Goal: Task Accomplishment & Management: Manage account settings

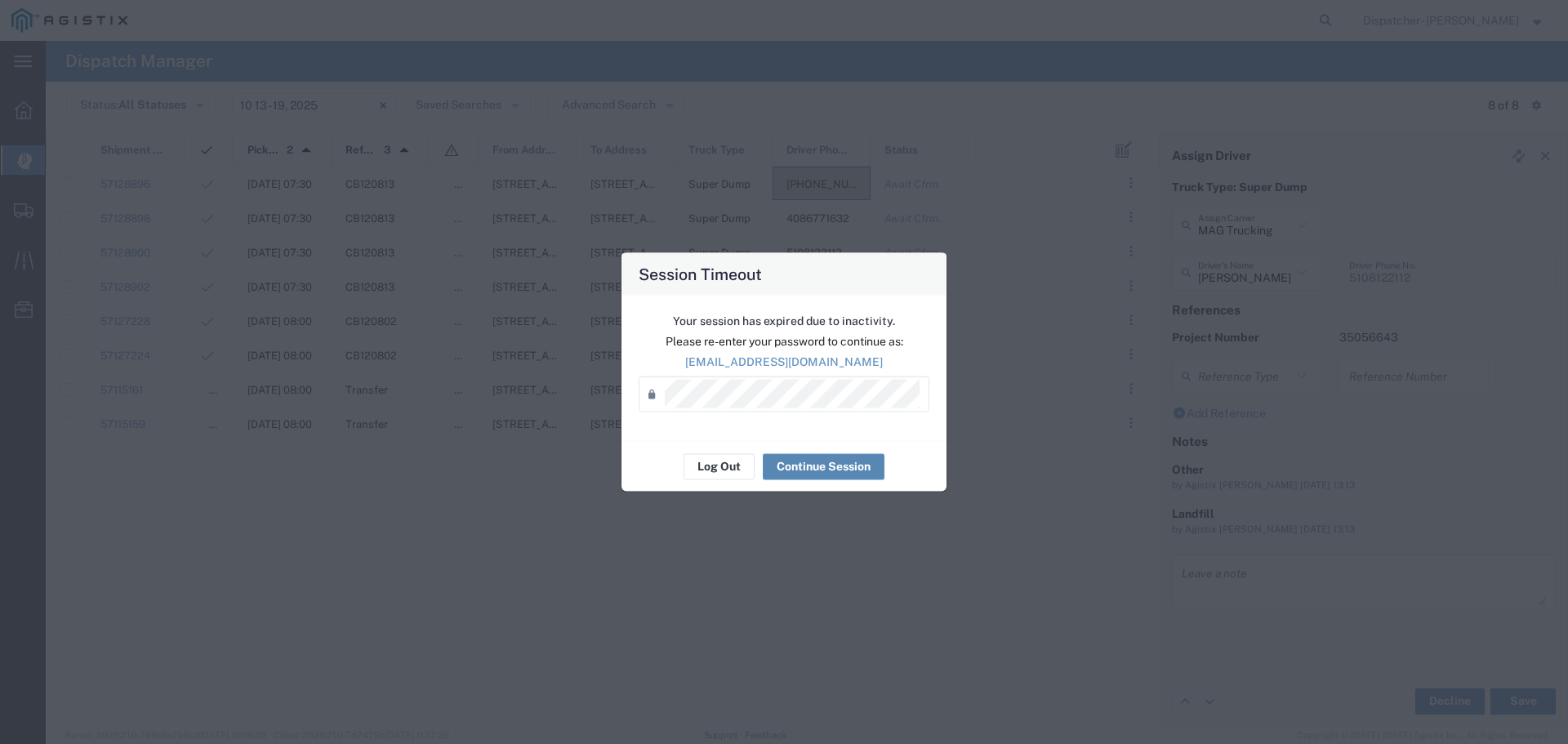
click at [820, 458] on button "Continue Session" at bounding box center [824, 466] width 122 height 26
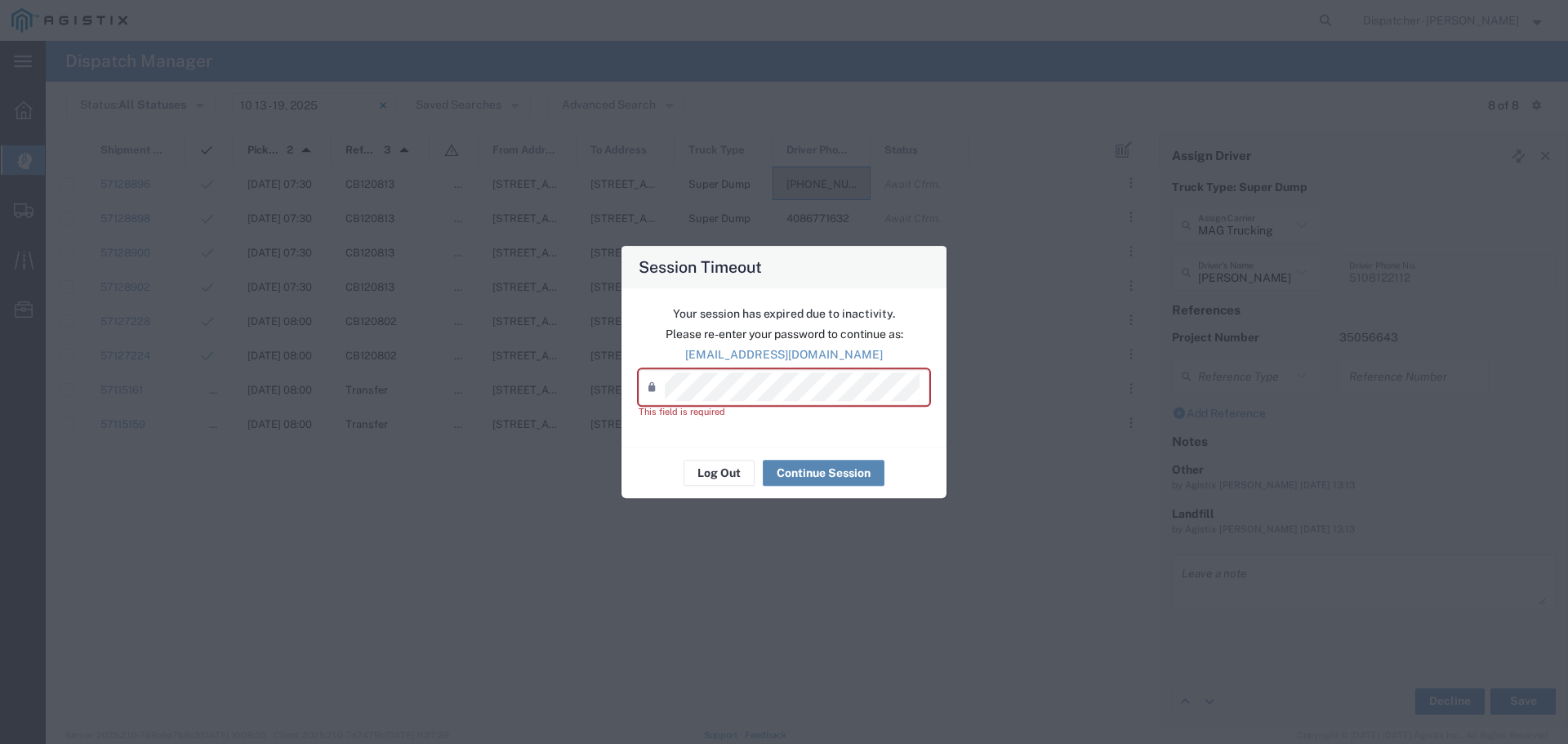
click at [806, 470] on button "Continue Session" at bounding box center [824, 472] width 122 height 26
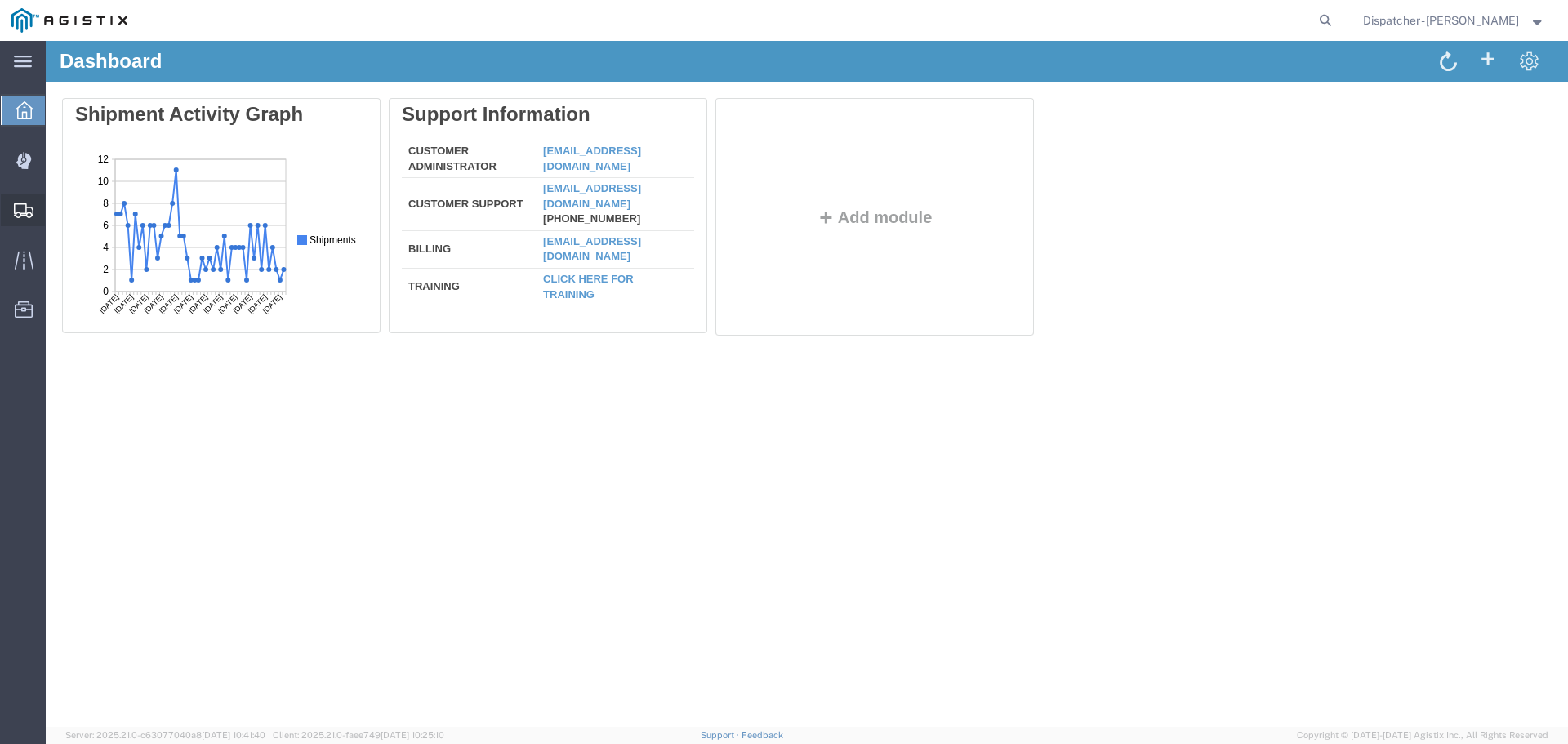
click at [57, 204] on span "Shipments" at bounding box center [50, 210] width 12 height 32
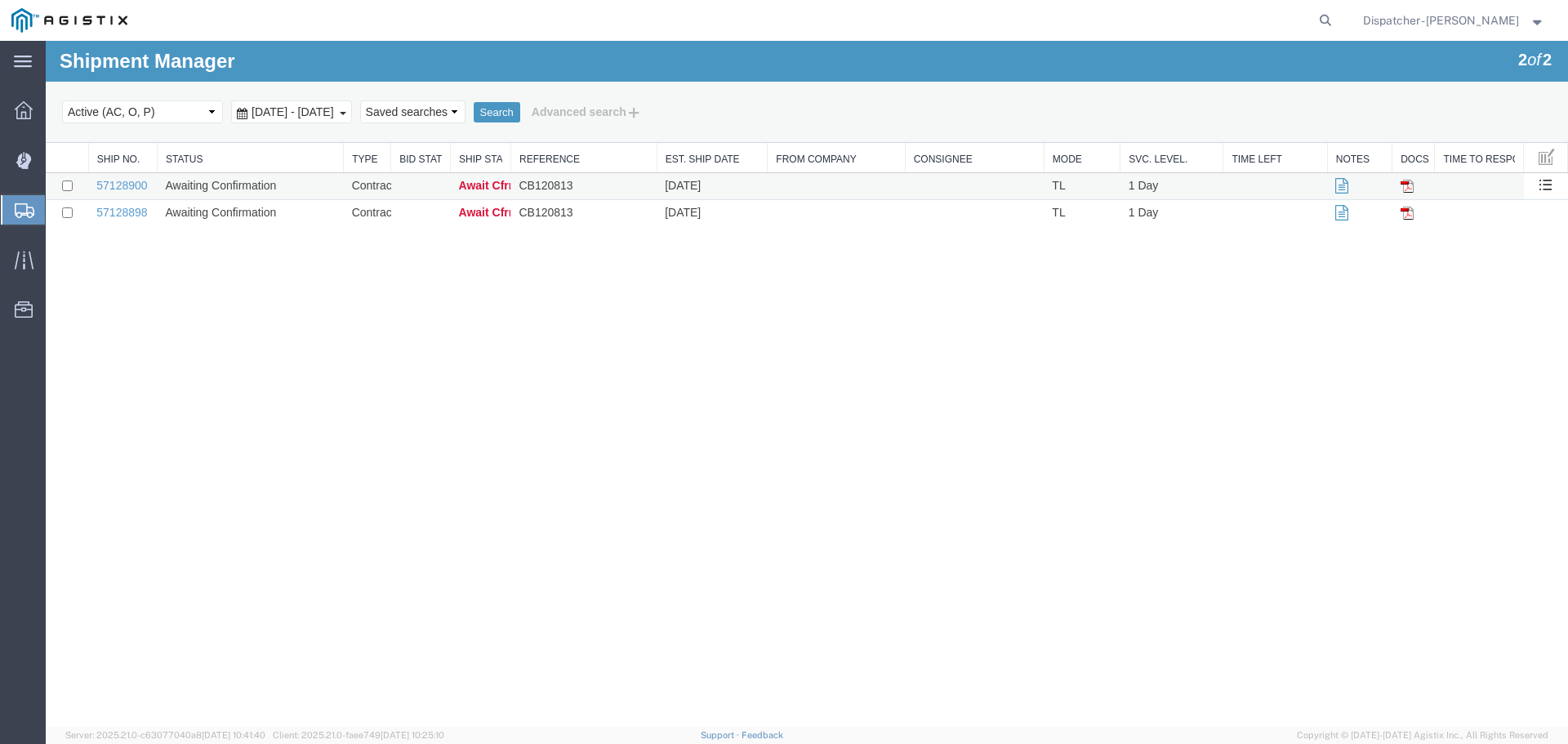
click at [846, 188] on td at bounding box center [836, 187] width 137 height 27
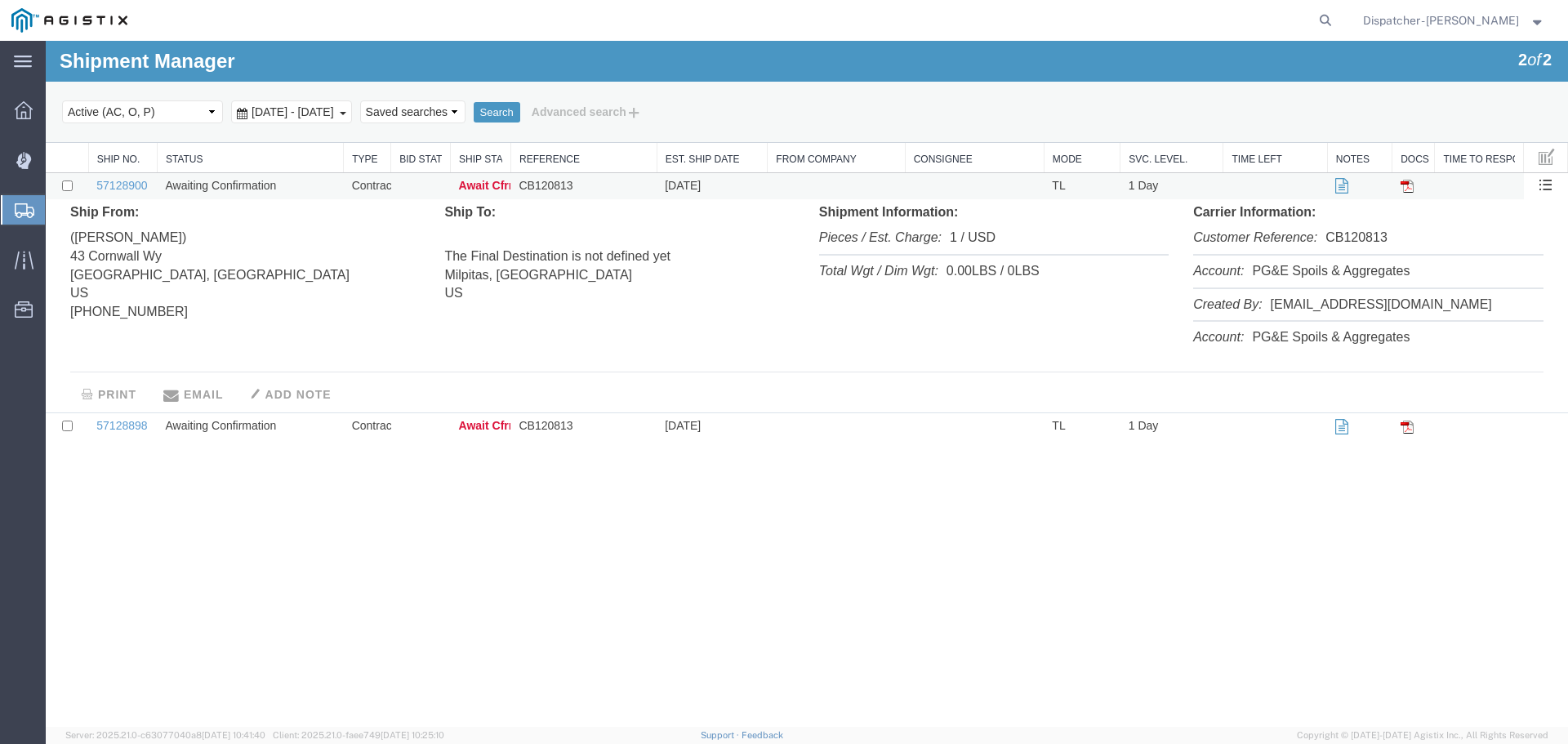
click at [846, 188] on td at bounding box center [836, 187] width 137 height 27
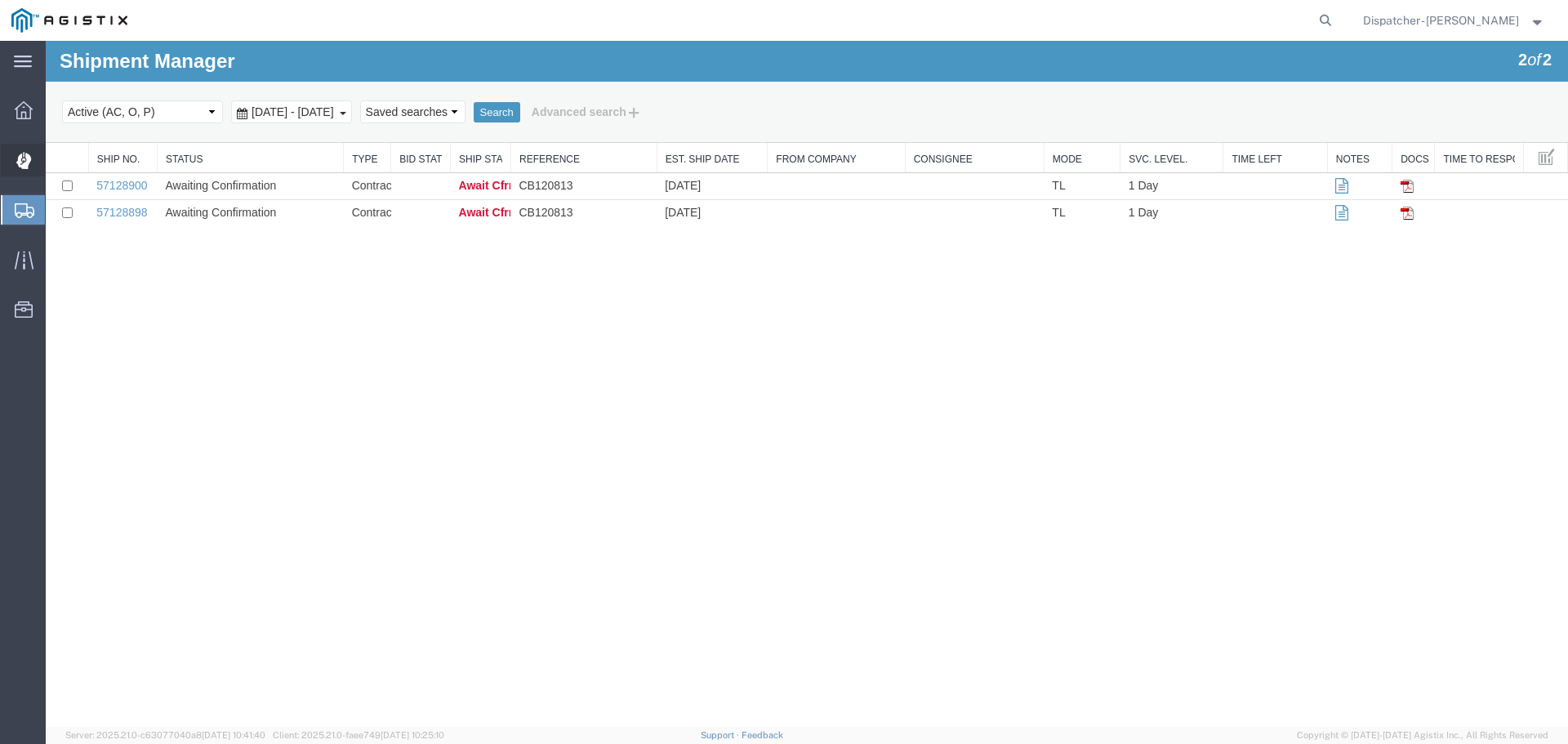
click at [19, 160] on icon at bounding box center [22, 161] width 14 height 16
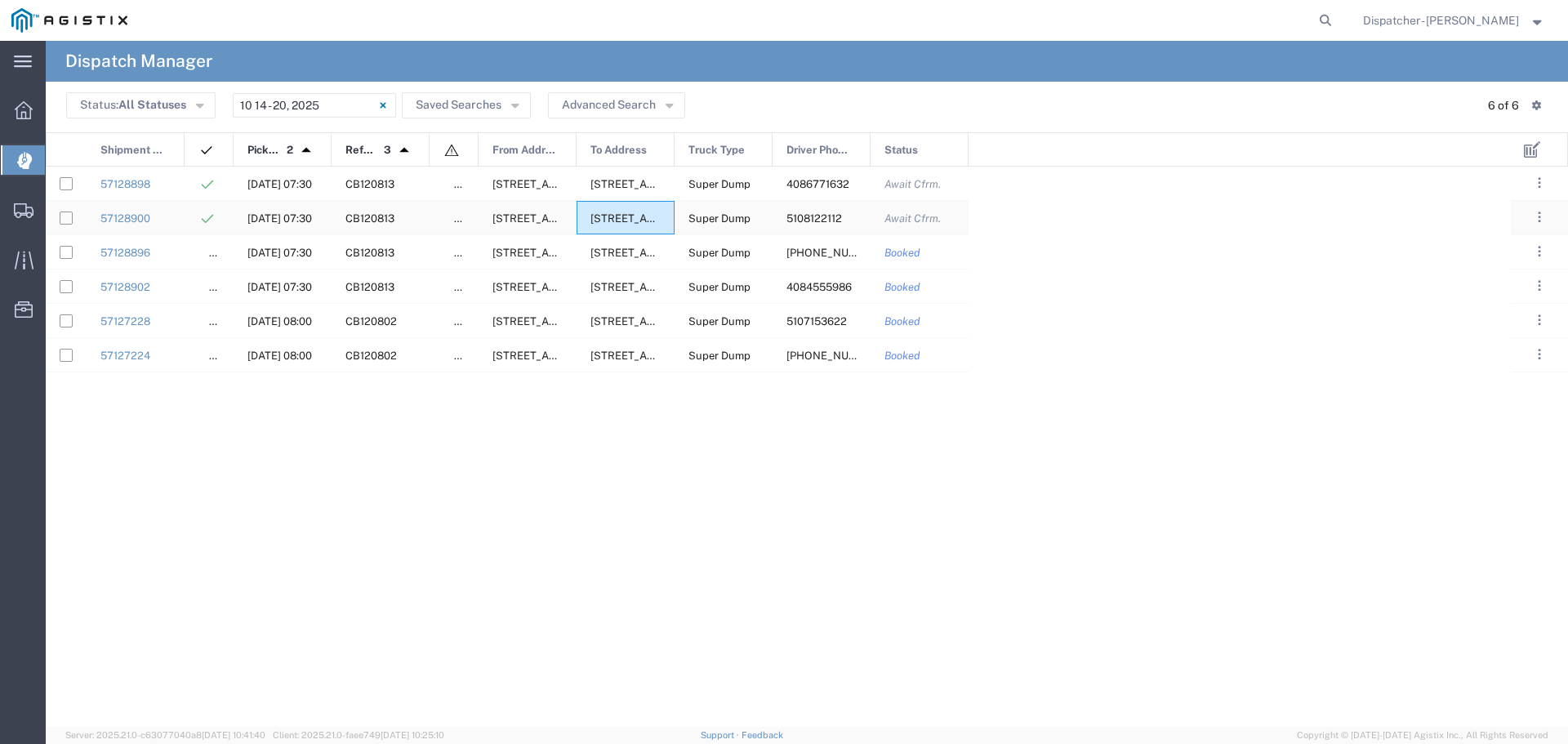
click at [609, 213] on span "[STREET_ADDRESS][PERSON_NAME][US_STATE]" at bounding box center [715, 219] width 250 height 13
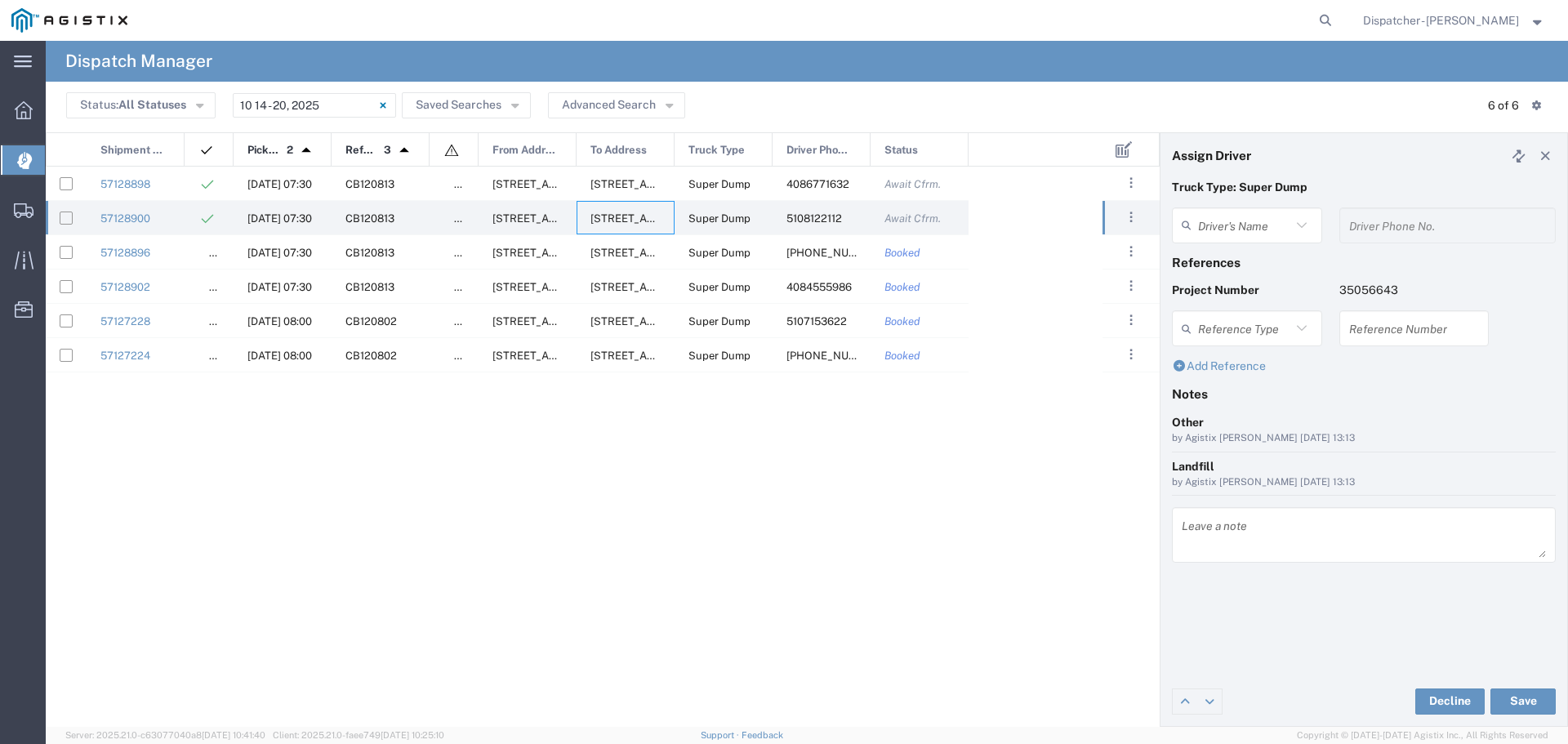
click at [1258, 346] on div "Reference Type" at bounding box center [1247, 328] width 150 height 36
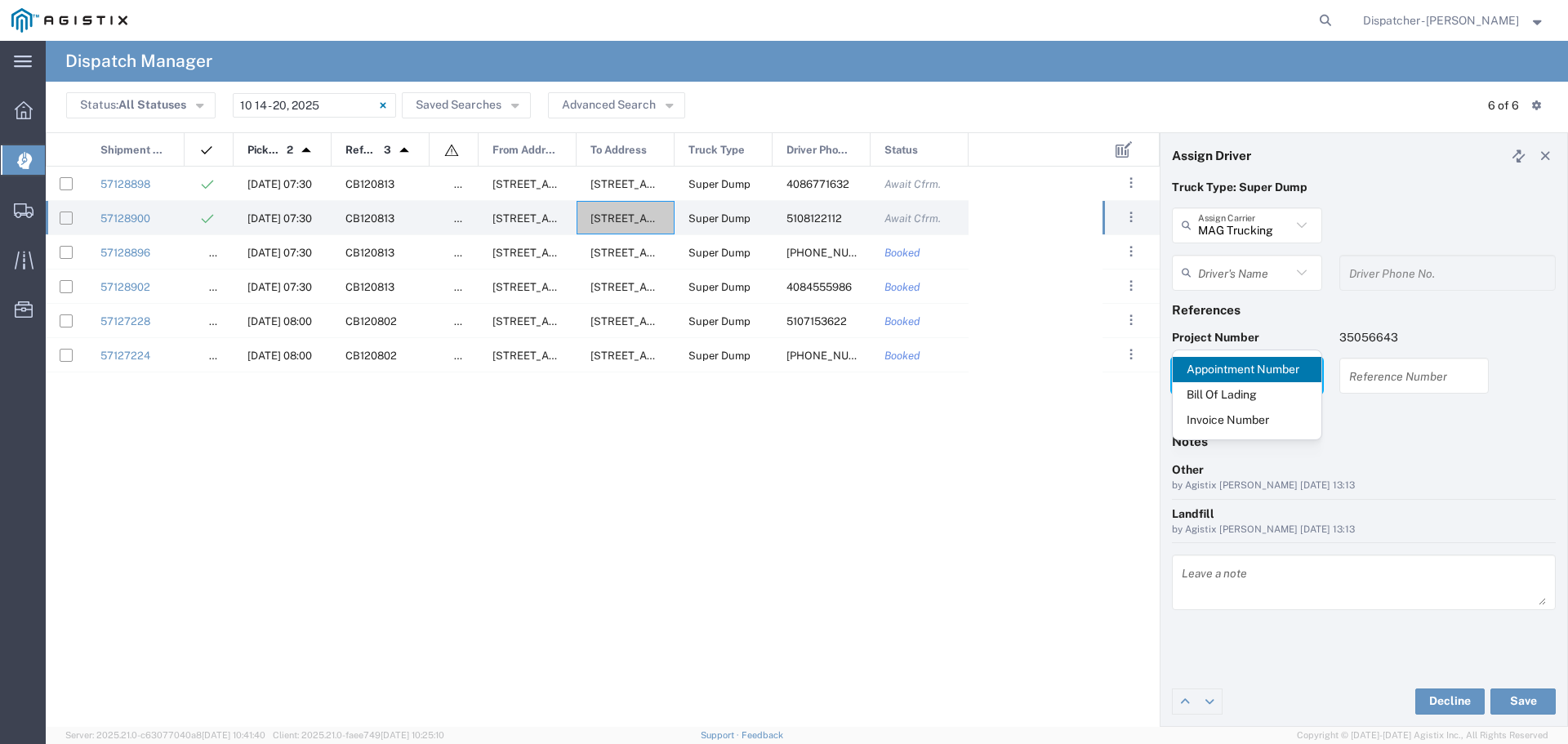
type input "[PERSON_NAME]"
type input "5108122112"
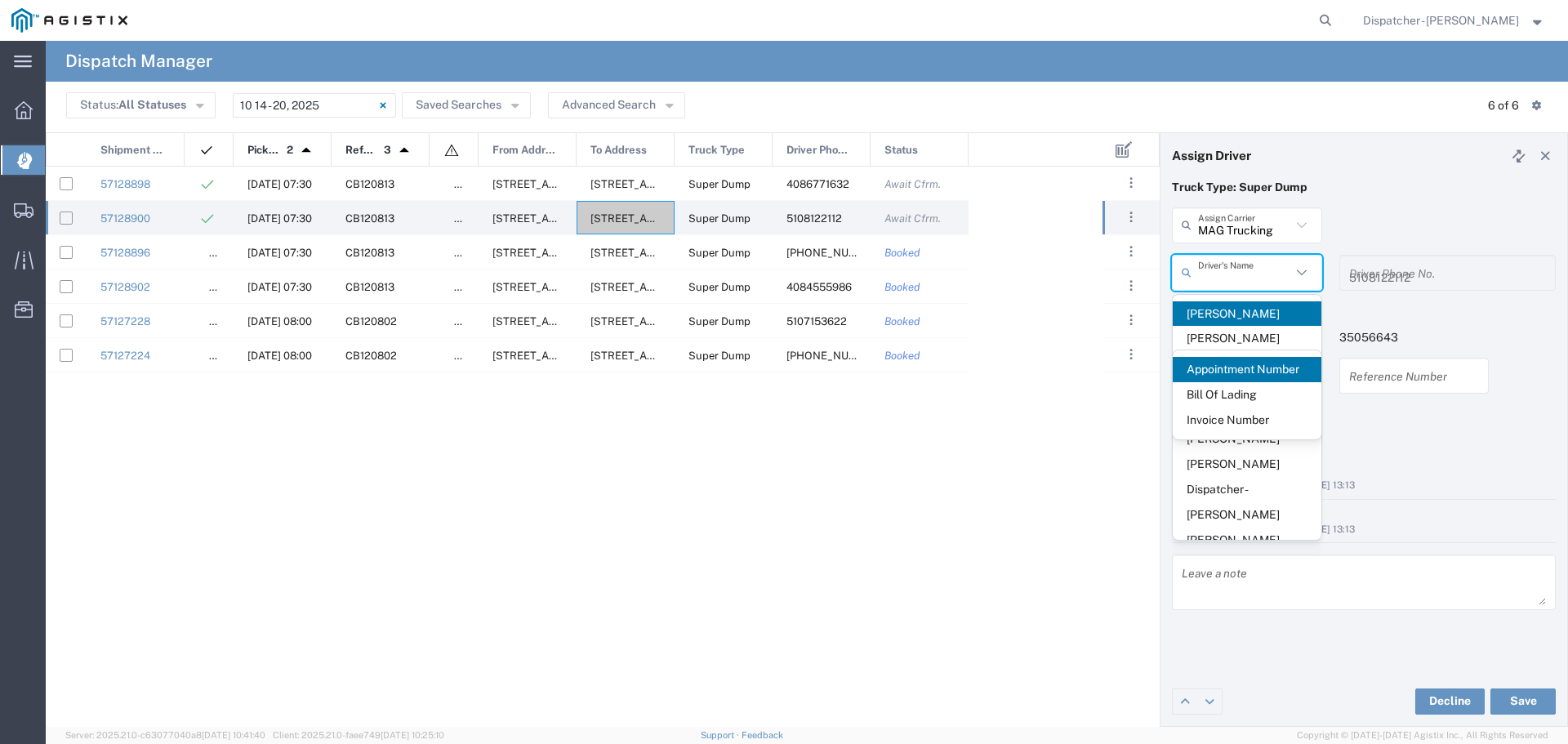
click at [1248, 274] on input "text" at bounding box center [1245, 273] width 93 height 29
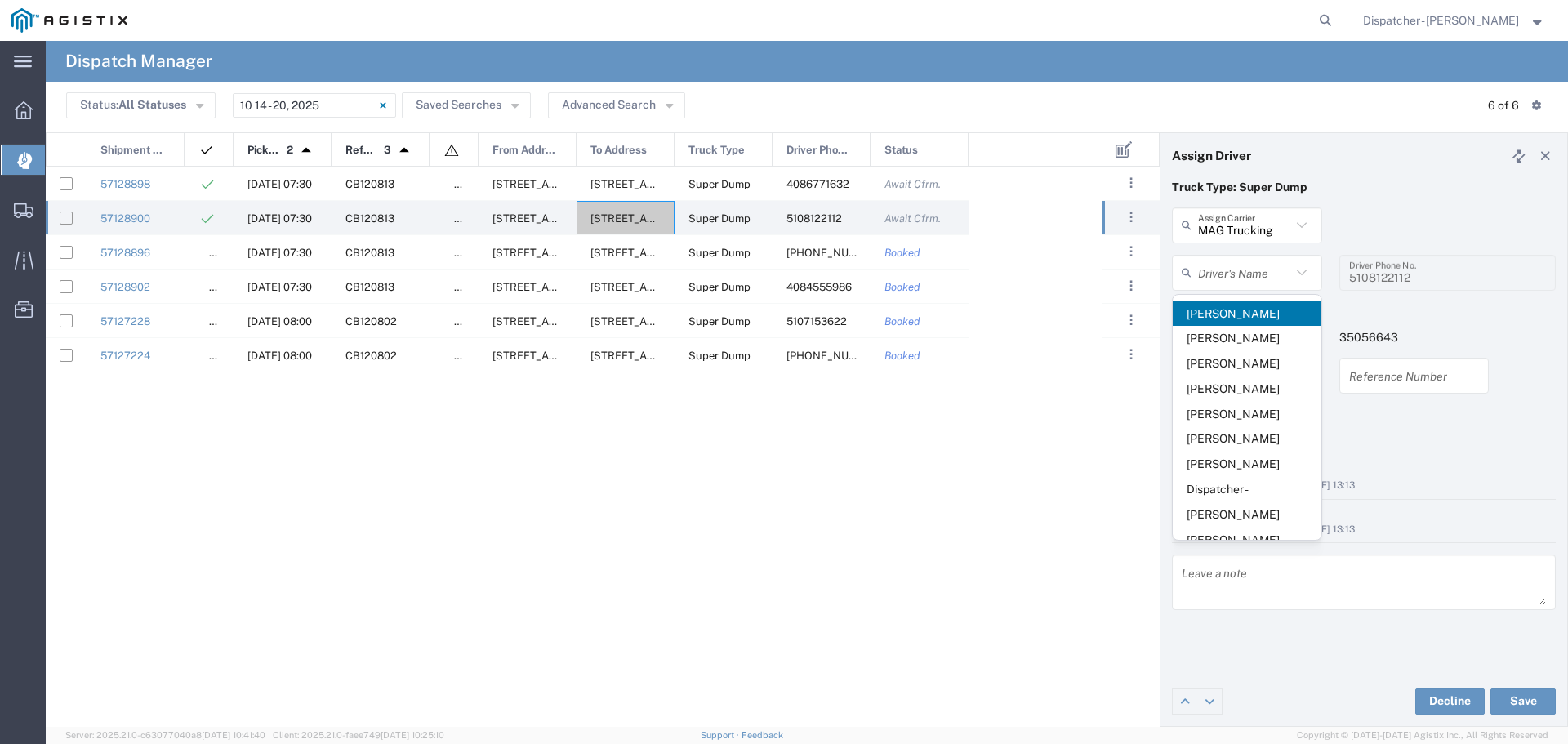
click at [1241, 304] on span "[PERSON_NAME]" at bounding box center [1248, 314] width 149 height 25
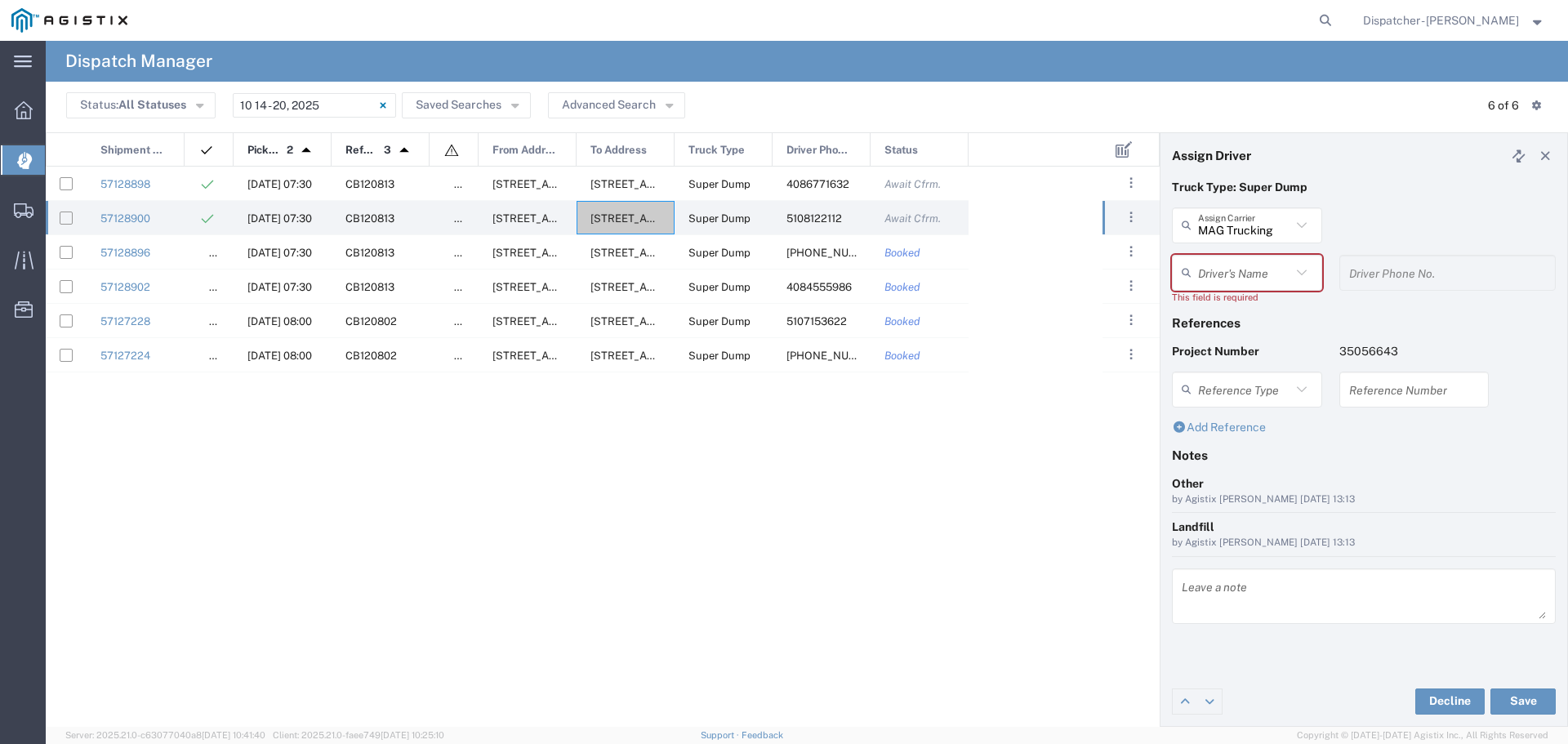
click at [1247, 270] on input "text" at bounding box center [1245, 273] width 93 height 29
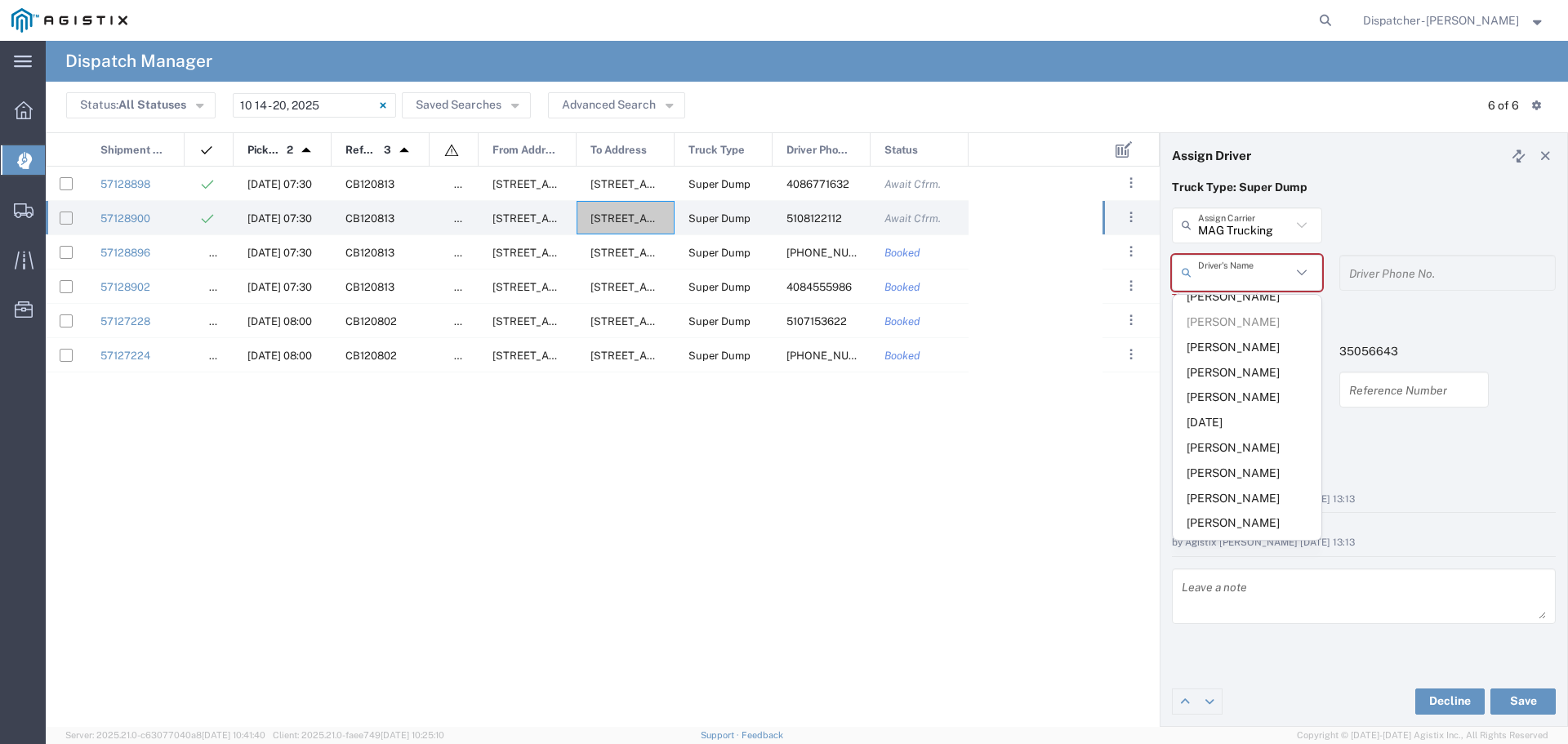
scroll to position [653, 0]
click at [1242, 403] on span "[PERSON_NAME]" at bounding box center [1248, 390] width 149 height 25
type input "[PERSON_NAME]"
type input "5108122112"
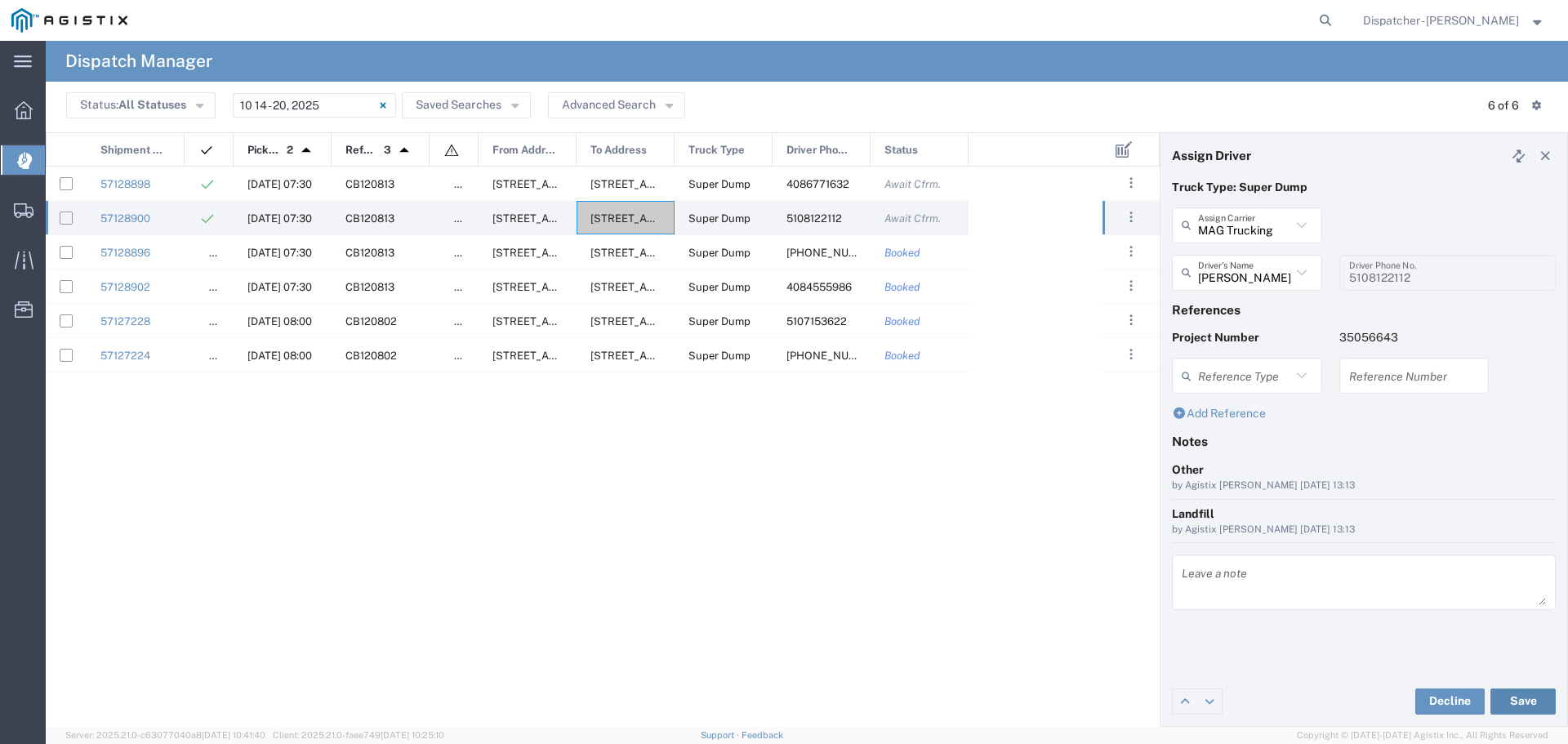
click at [1523, 694] on button "Save" at bounding box center [1523, 701] width 66 height 26
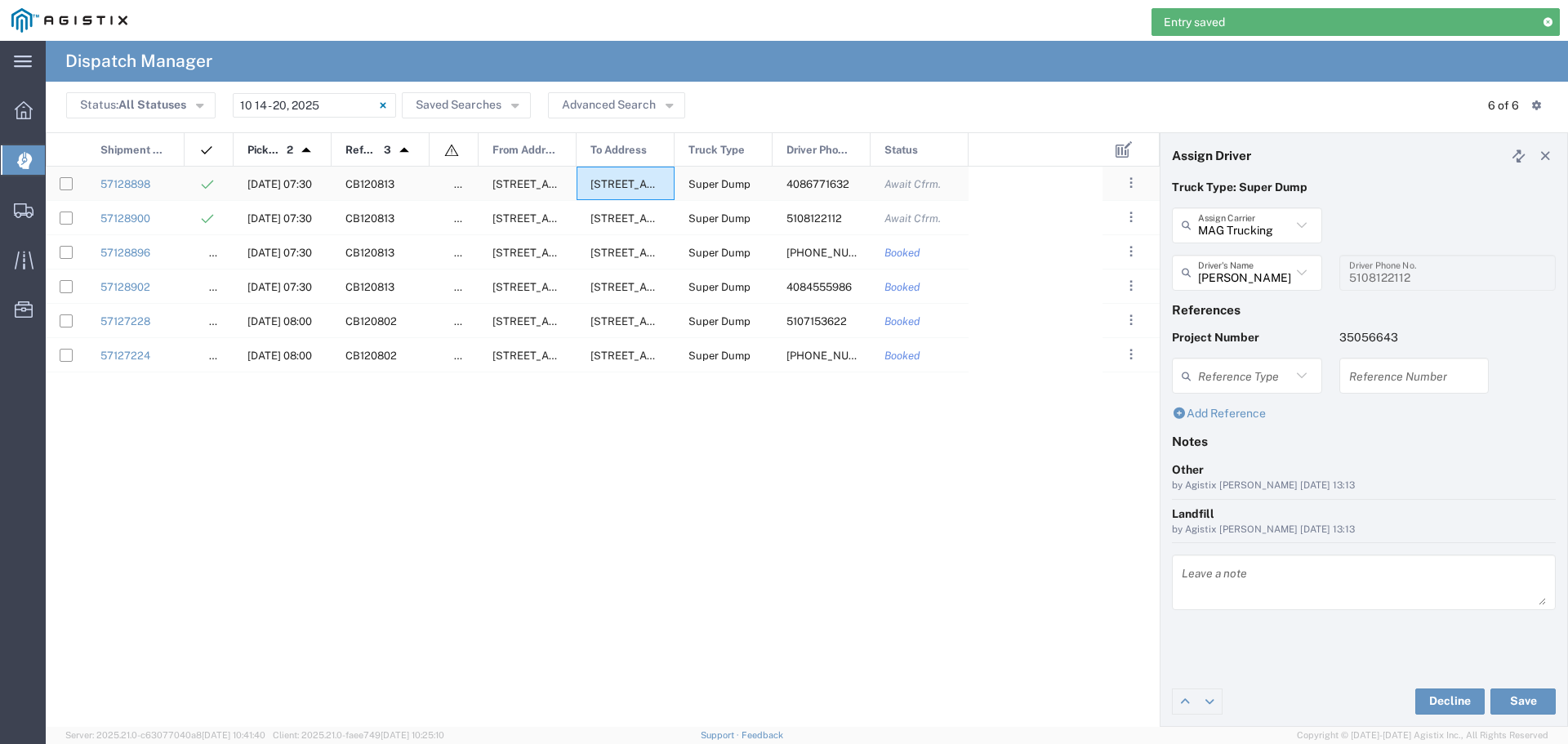
click at [585, 181] on div "[STREET_ADDRESS][PERSON_NAME][US_STATE]" at bounding box center [625, 183] width 98 height 33
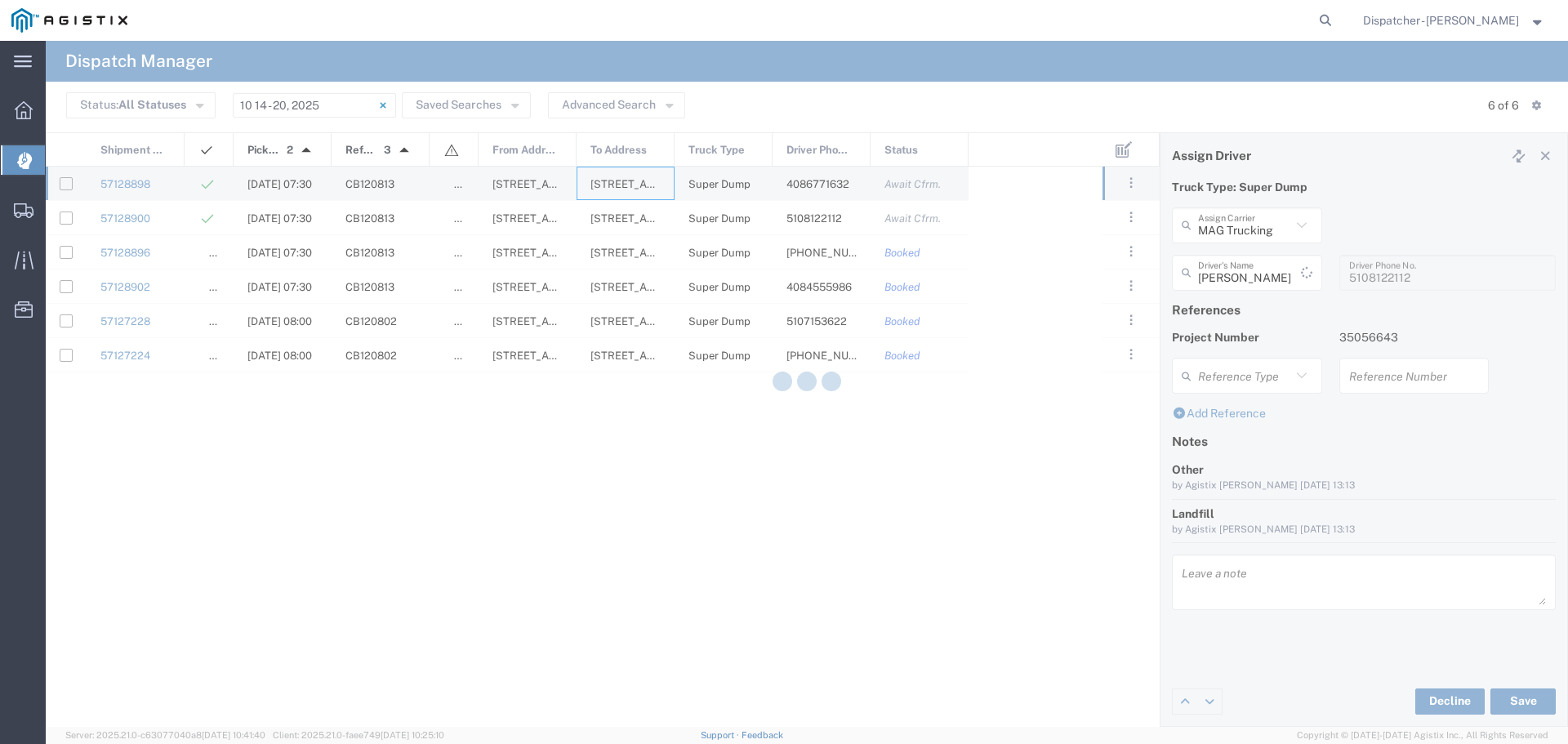
type input "[PERSON_NAME]"
type input "4086771632"
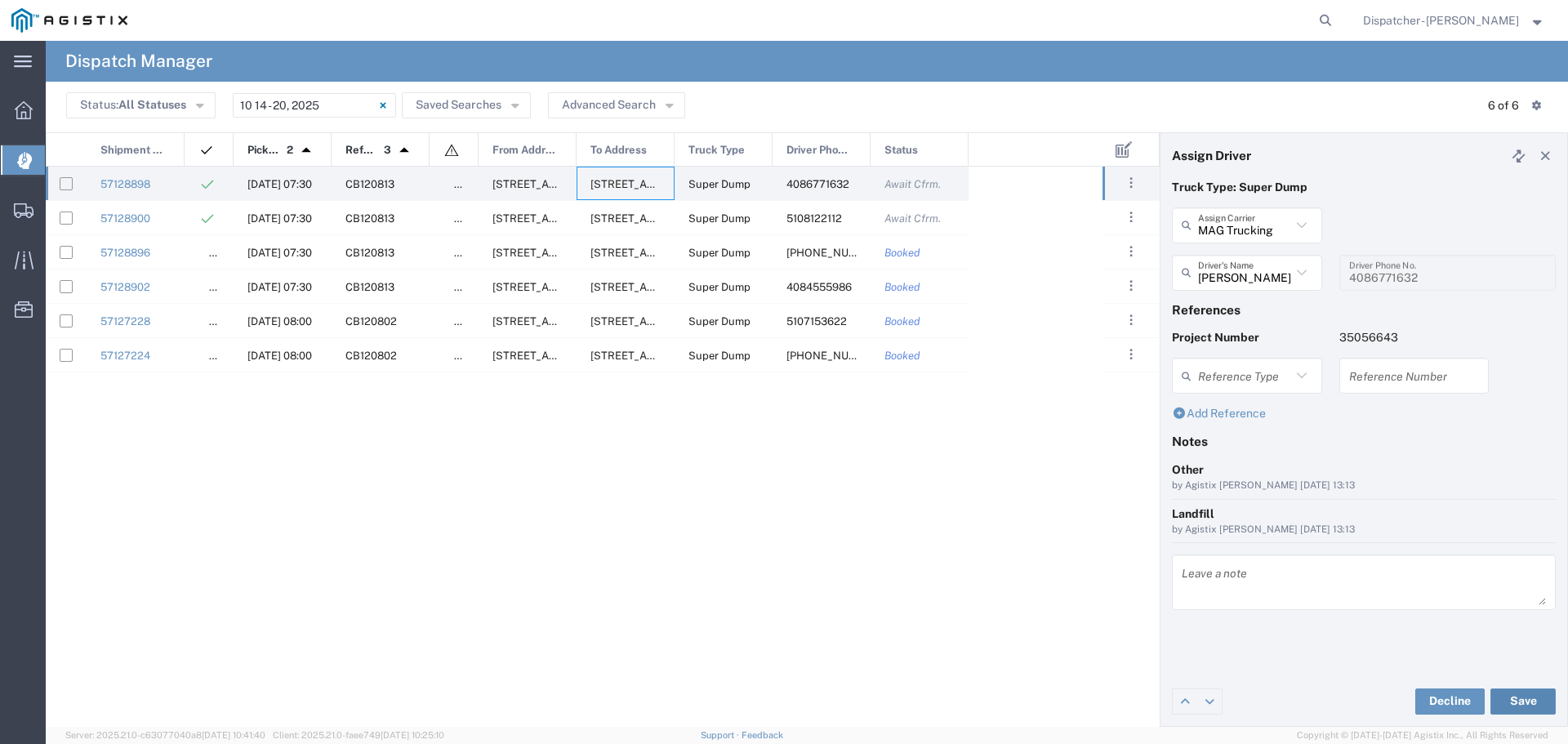
click at [1511, 697] on button "Save" at bounding box center [1523, 701] width 66 height 26
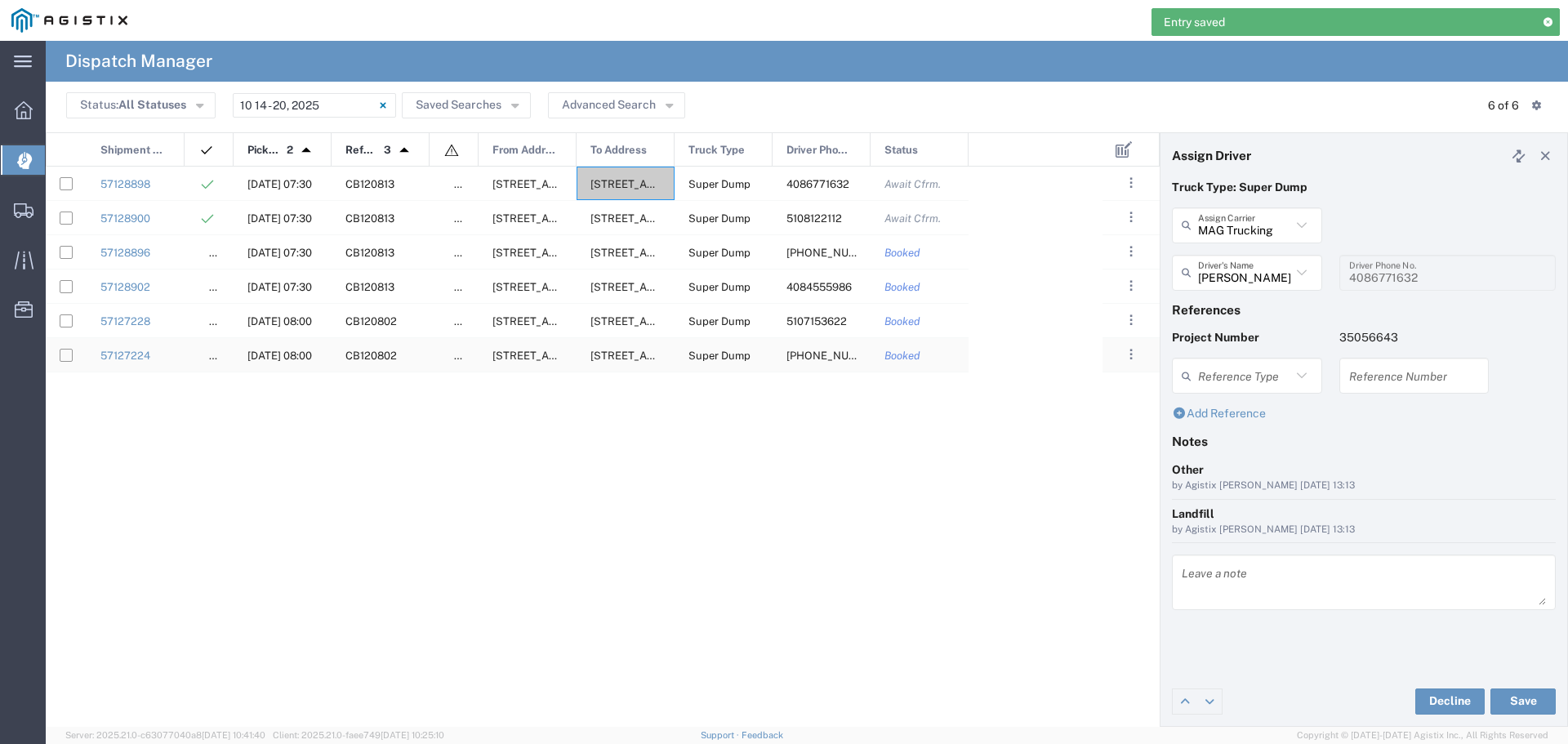
click at [570, 354] on span "[STREET_ADDRESS][US_STATE]" at bounding box center [574, 355] width 162 height 13
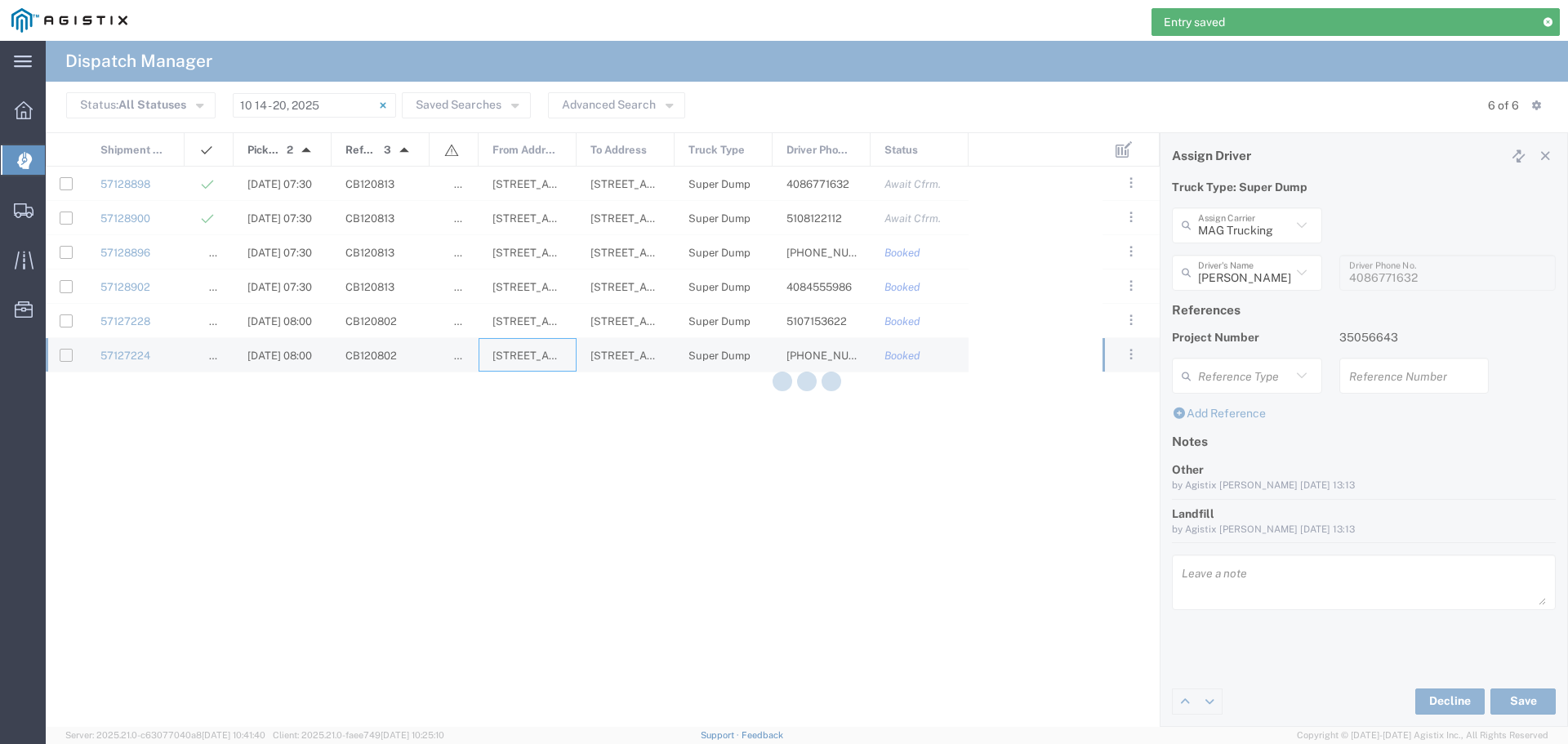
type input "[PERSON_NAME]"
type input "[PHONE_NUMBER]"
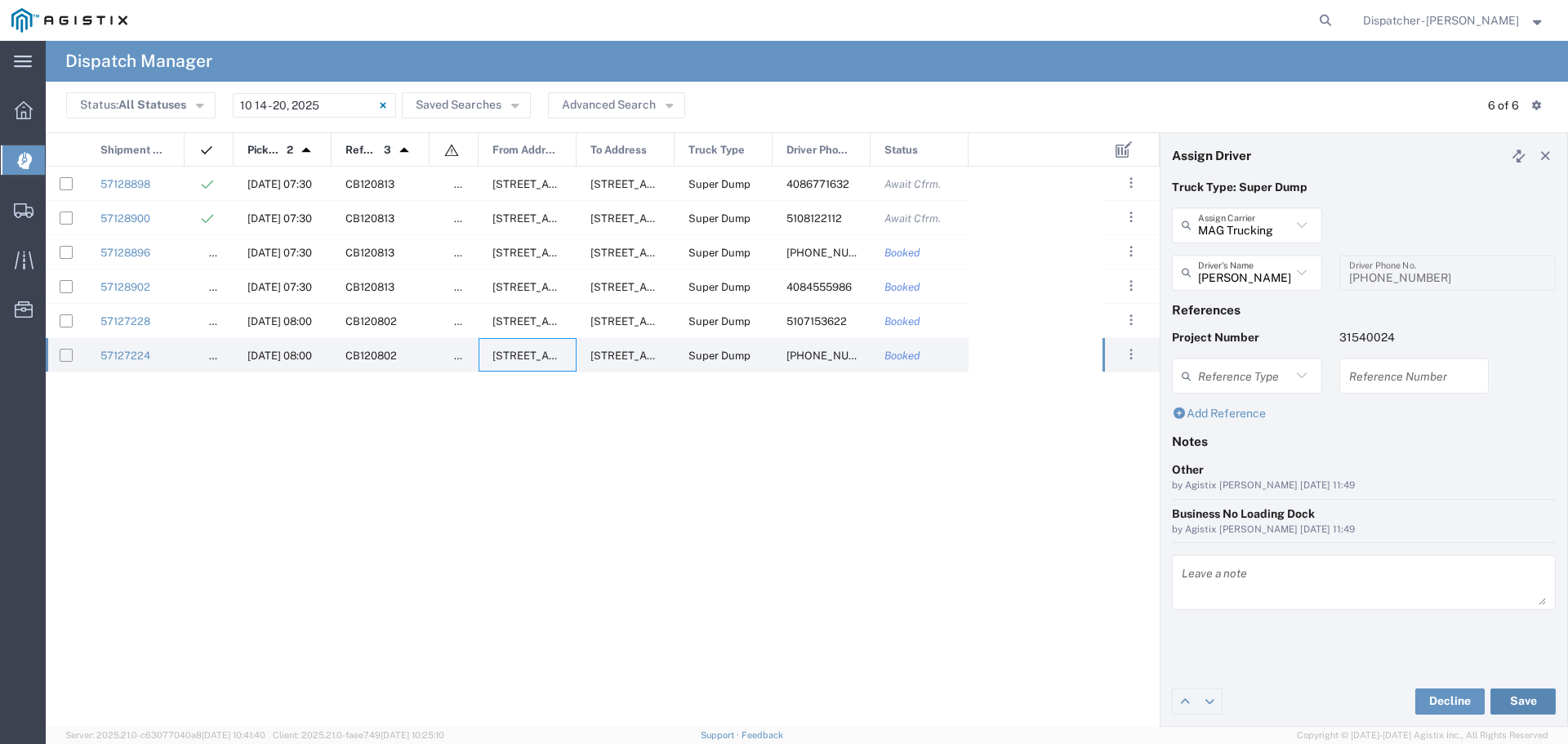
click at [1537, 693] on button "Save" at bounding box center [1523, 701] width 66 height 26
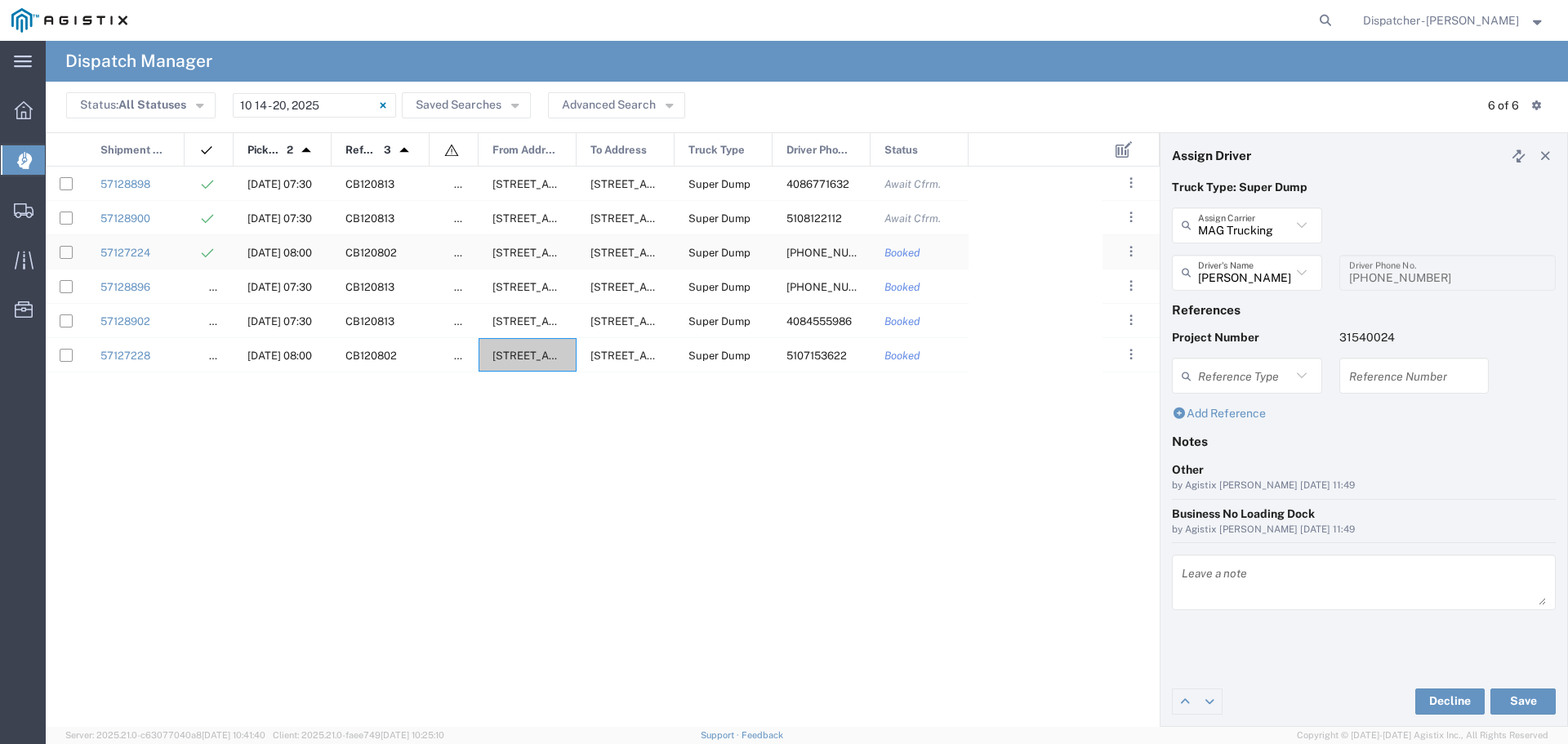
click at [491, 251] on div "[STREET_ADDRESS][US_STATE]" at bounding box center [527, 251] width 98 height 33
